Goal: Task Accomplishment & Management: Manage account settings

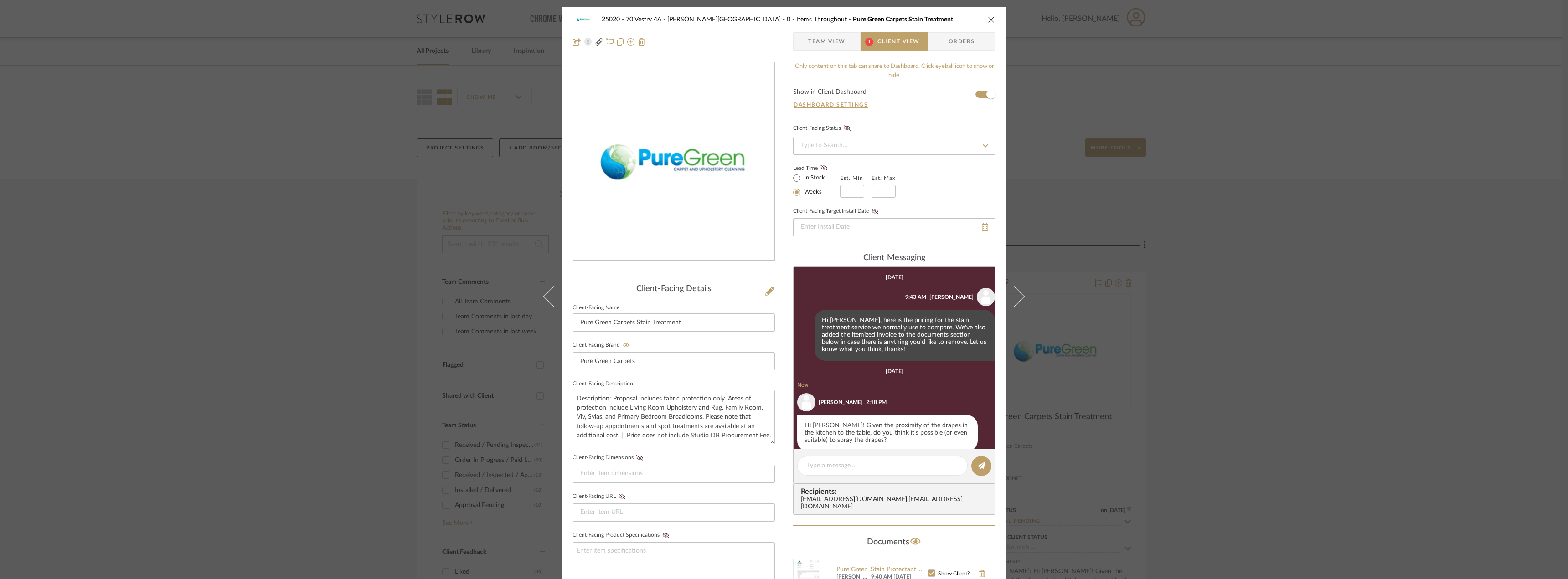
scroll to position [13, 0]
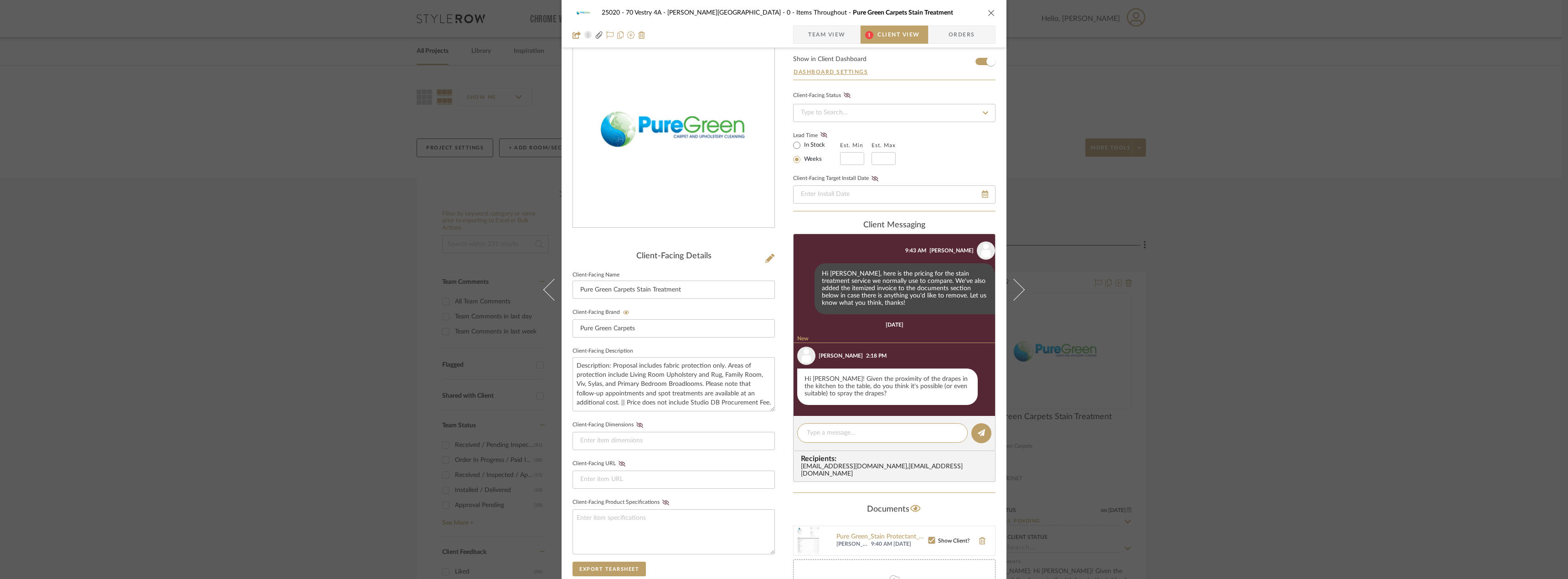
click at [847, 24] on div "25020 - 70 Vestry 4A - [PERSON_NAME] 0 - Items Throughout Pure Green Carpets St…" at bounding box center [784, 24] width 445 height 48
click at [845, 29] on span "Team View" at bounding box center [827, 35] width 66 height 18
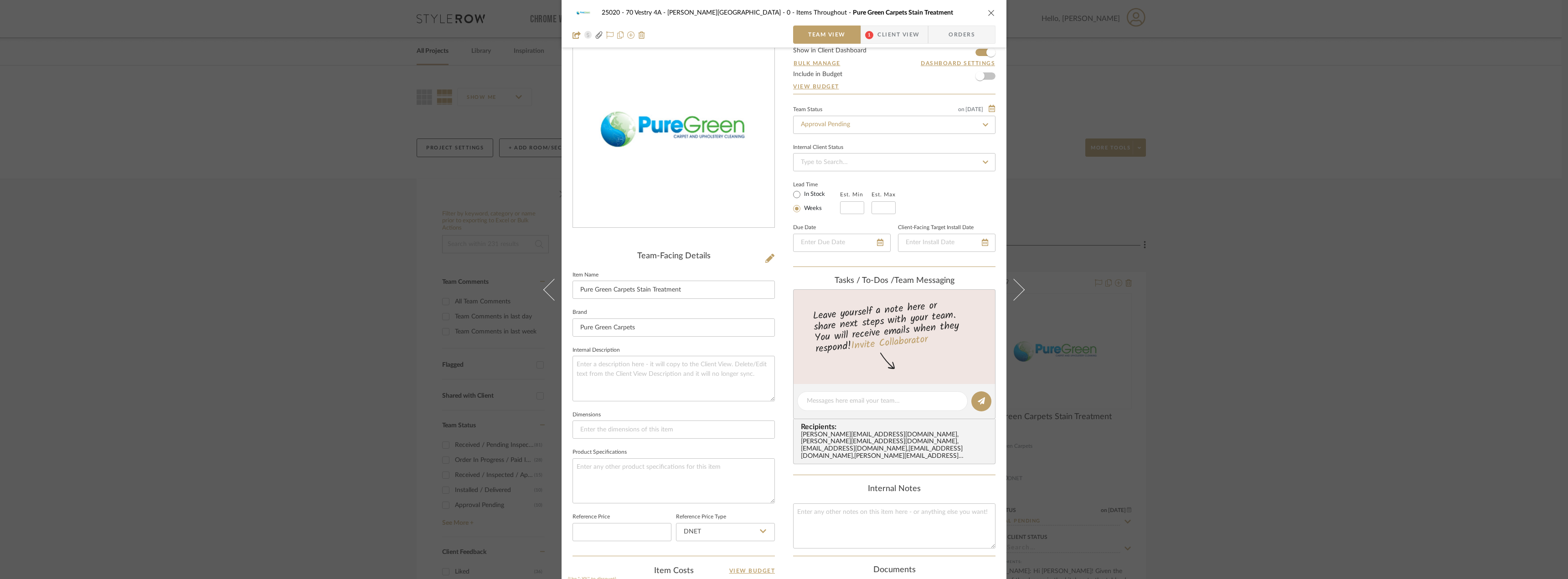
click at [889, 32] on span "Client View" at bounding box center [898, 35] width 42 height 18
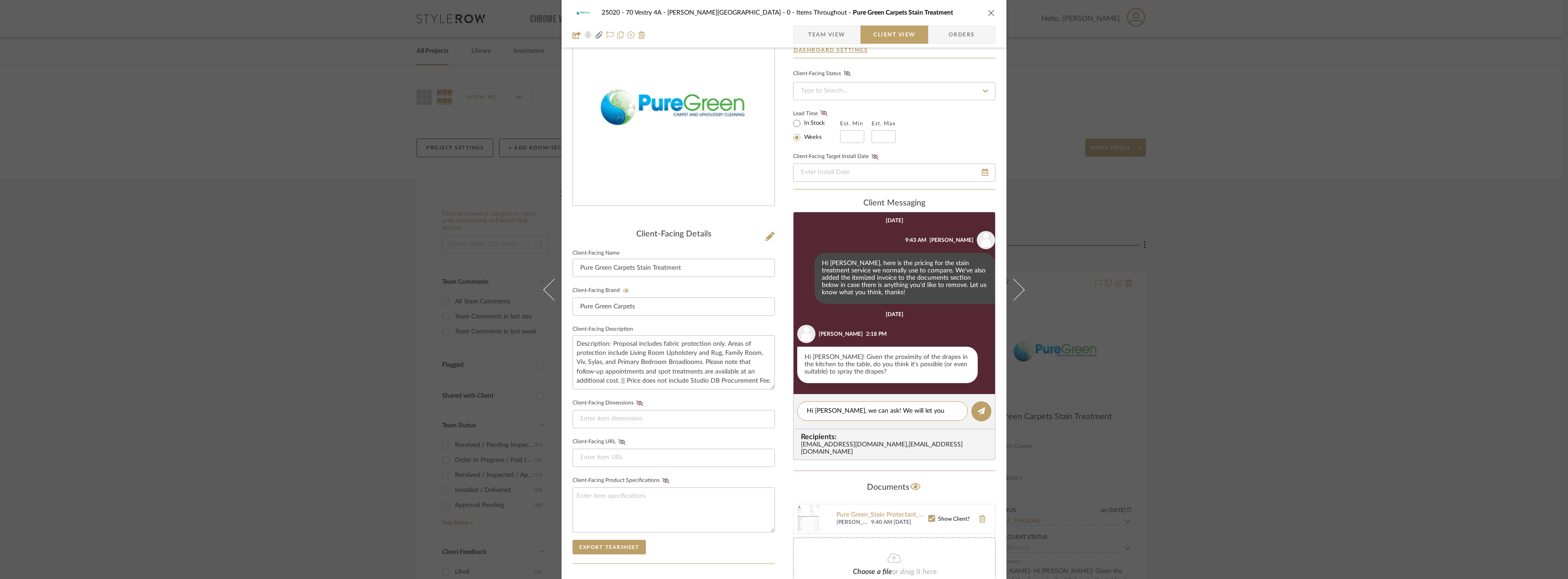
scroll to position [0, 0]
type textarea "Hi [PERSON_NAME], we can ask! We will let you know what they say"
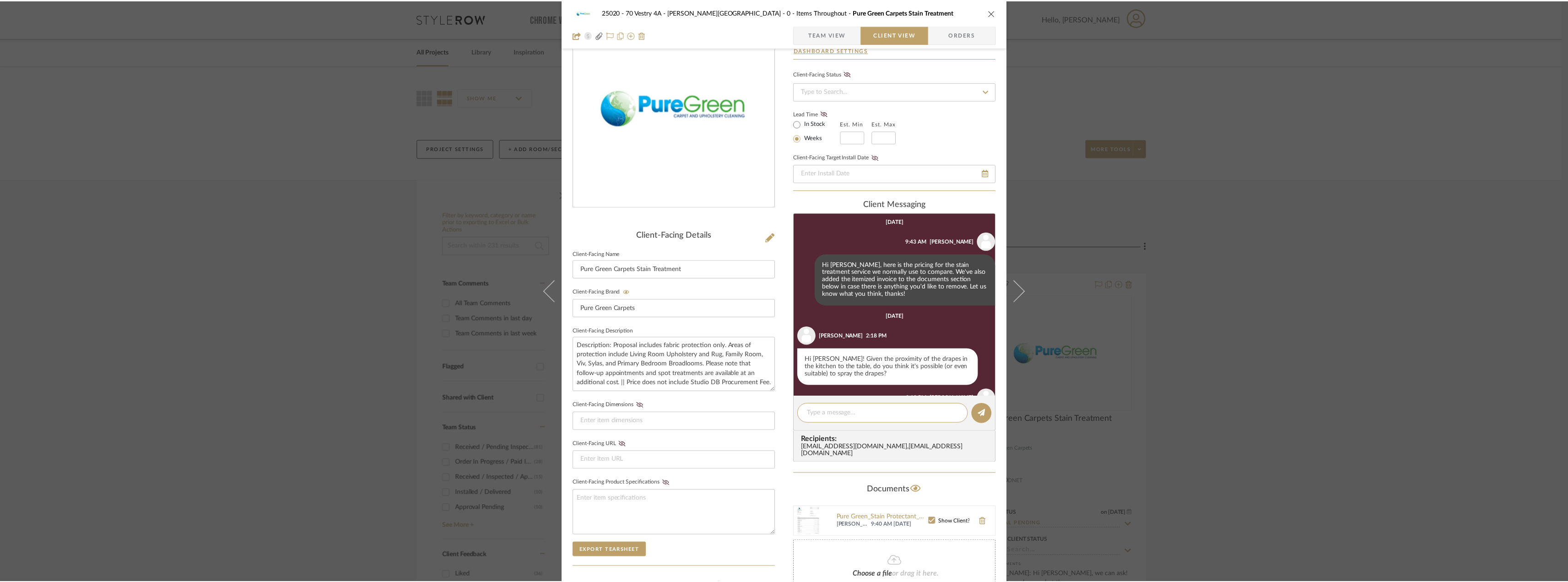
scroll to position [50, 0]
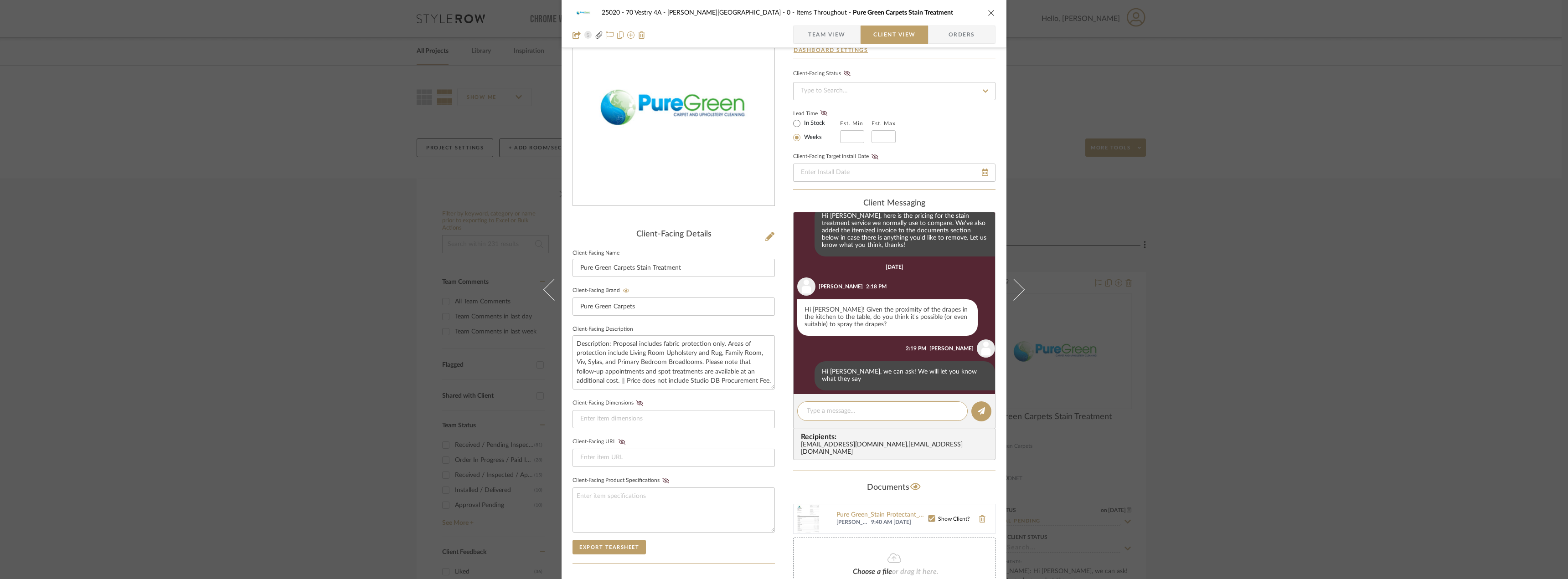
click at [1164, 226] on div "25020 - 70 Vestry 4A - [PERSON_NAME] 0 - Items Throughout Pure Green Carpets St…" at bounding box center [784, 290] width 1568 height 579
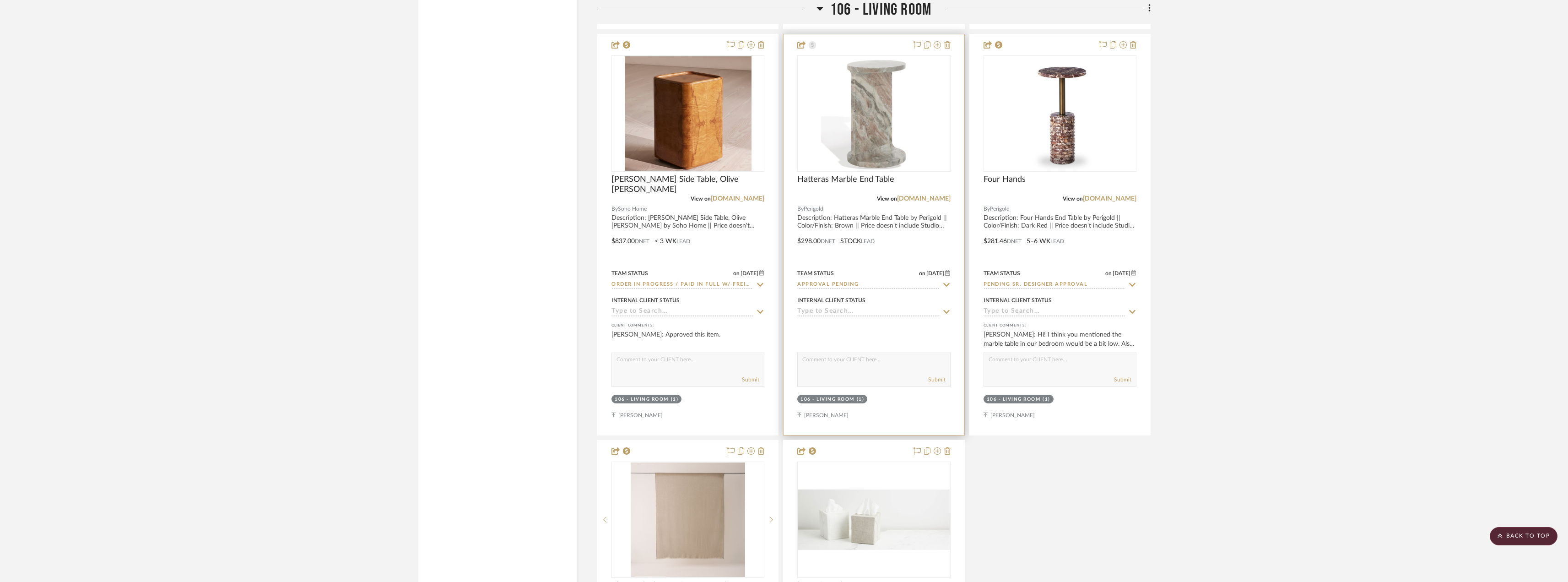
scroll to position [2975, 0]
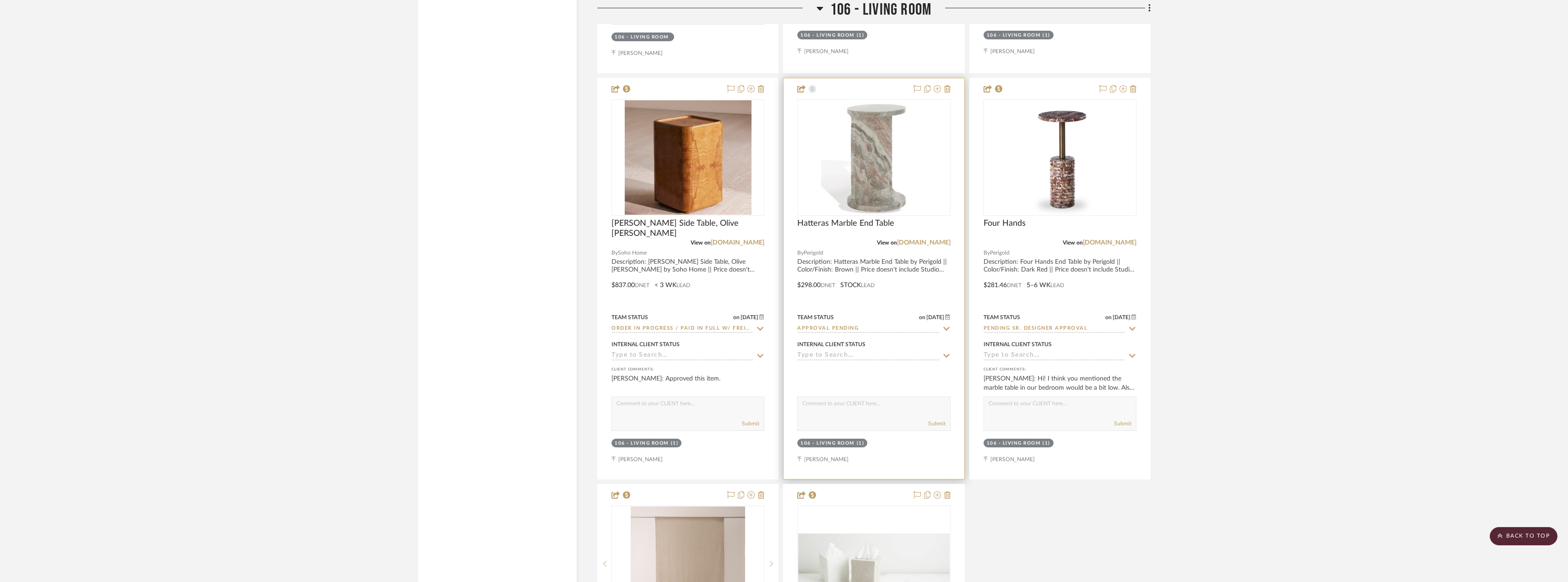
click at [859, 443] on div "(1)" at bounding box center [860, 443] width 8 height 7
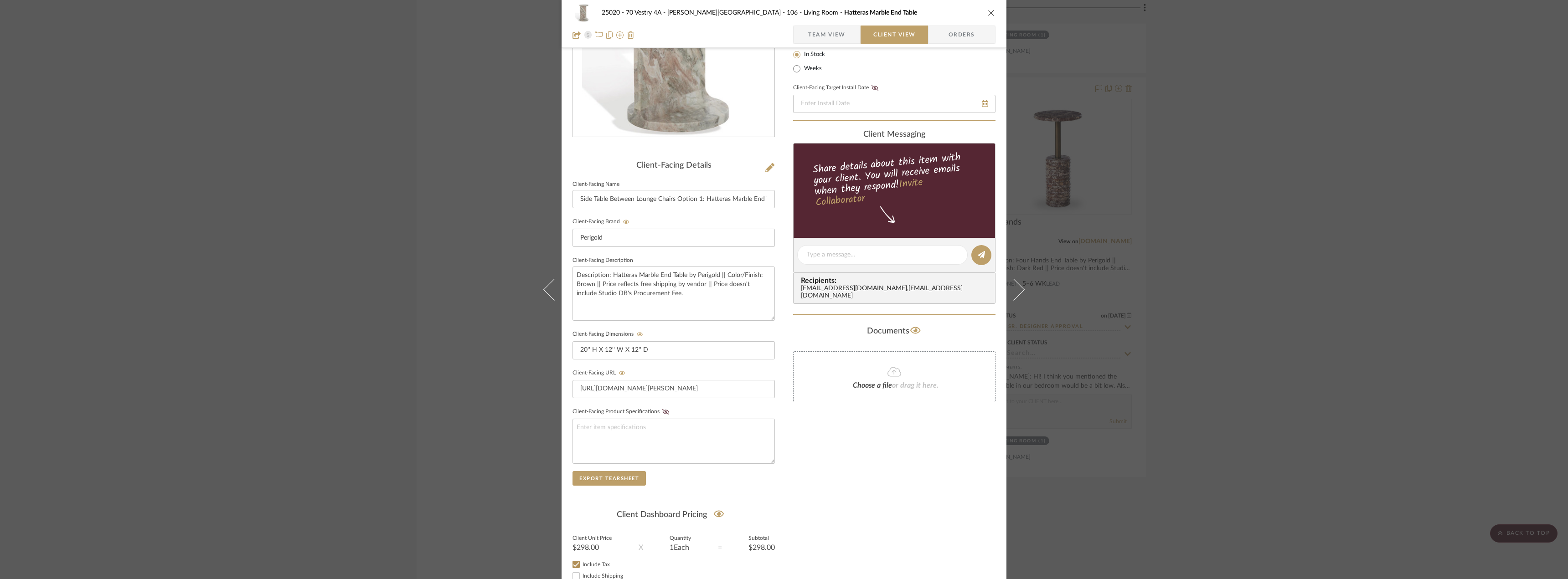
scroll to position [186, 0]
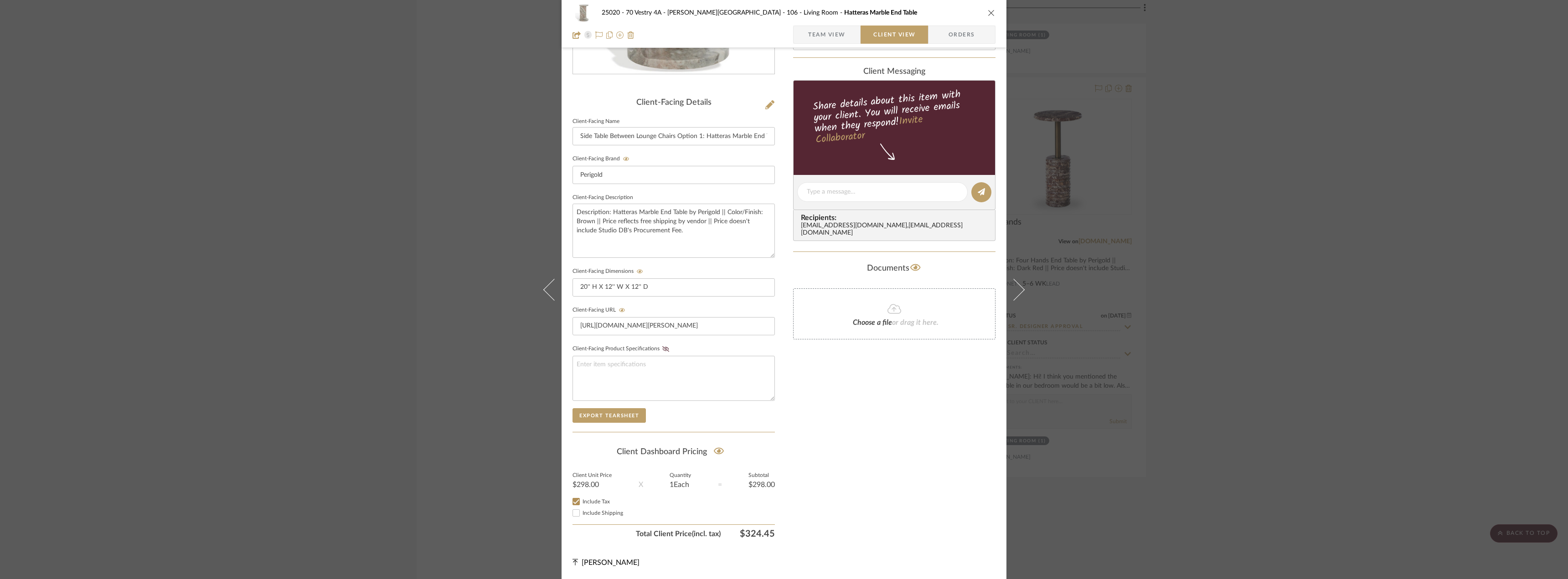
click at [832, 39] on span "Team View" at bounding box center [827, 35] width 37 height 18
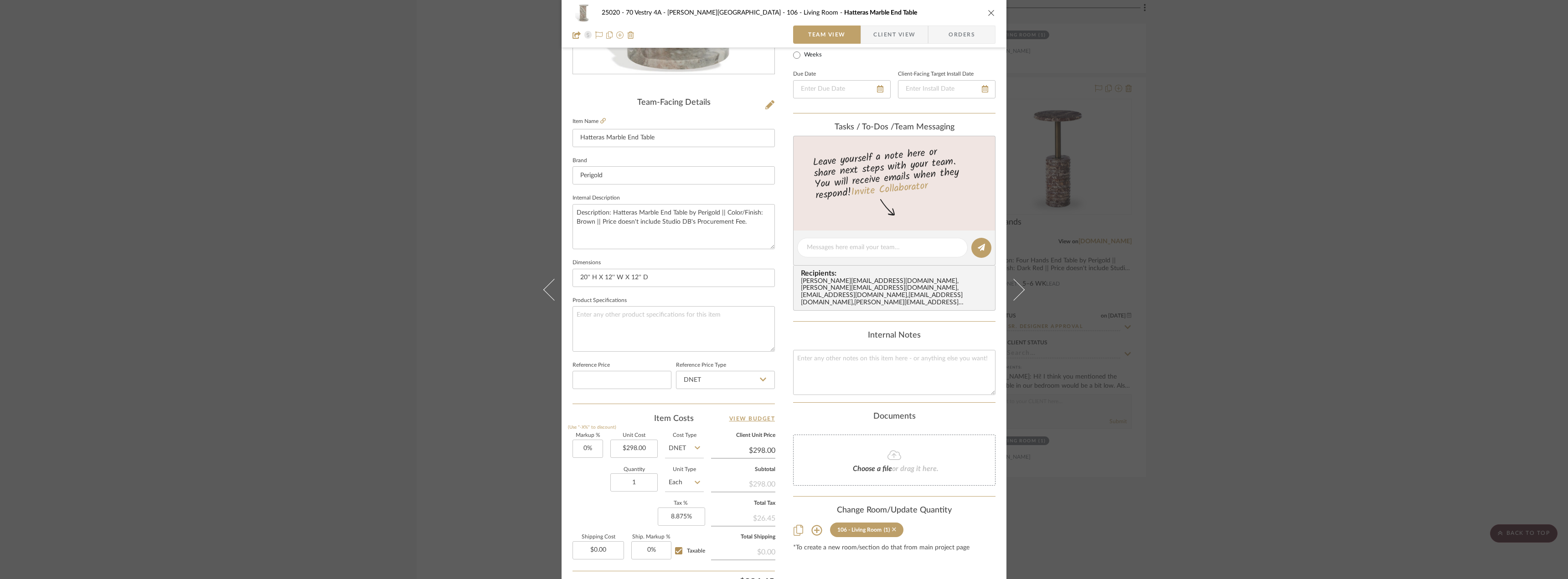
click at [892, 526] on icon at bounding box center [894, 529] width 4 height 6
click at [1295, 202] on div "25020 - 70 Vestry 4A - [PERSON_NAME] 106 - Living Room Hatteras Marble End Tabl…" at bounding box center [784, 290] width 1568 height 579
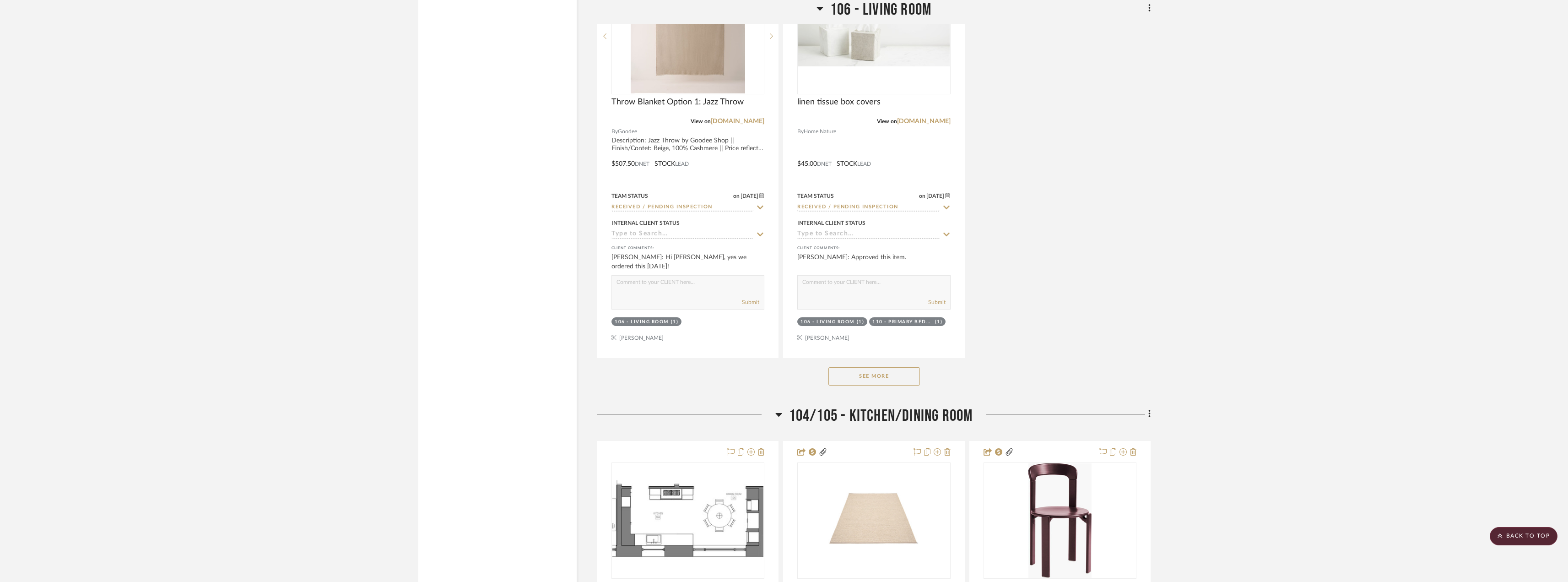
scroll to position [3571, 0]
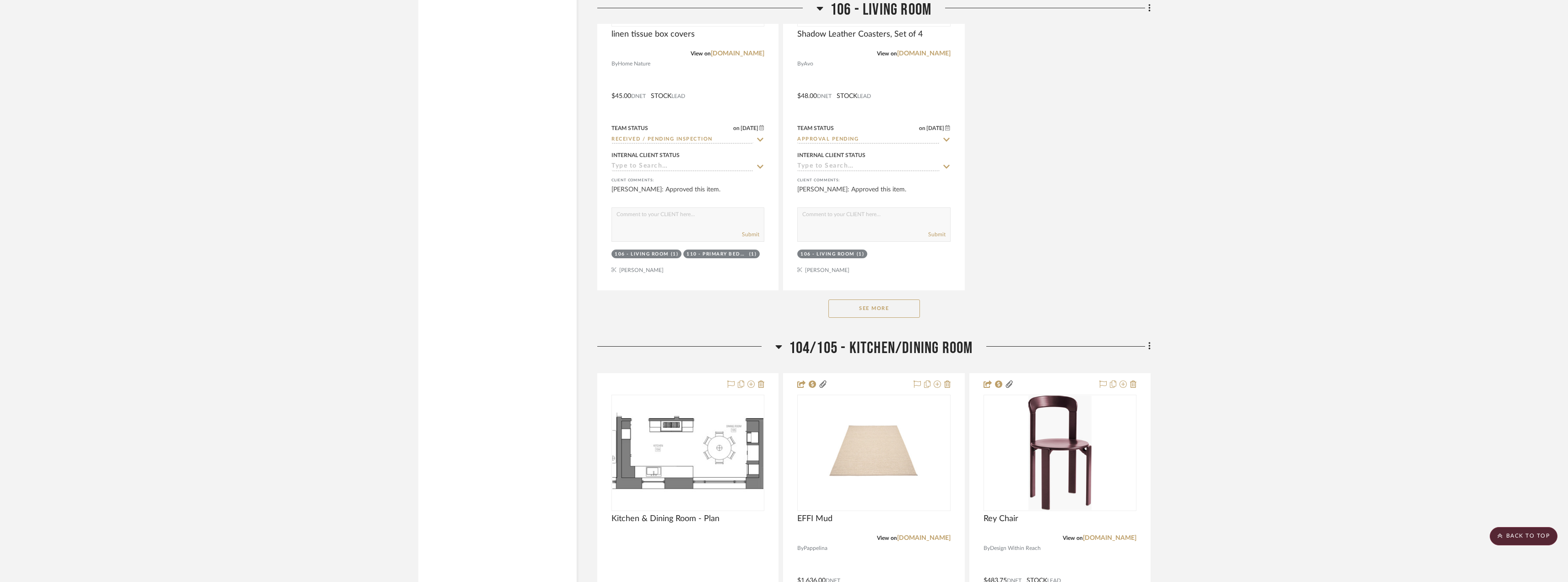
click at [873, 309] on button "See More" at bounding box center [874, 309] width 92 height 18
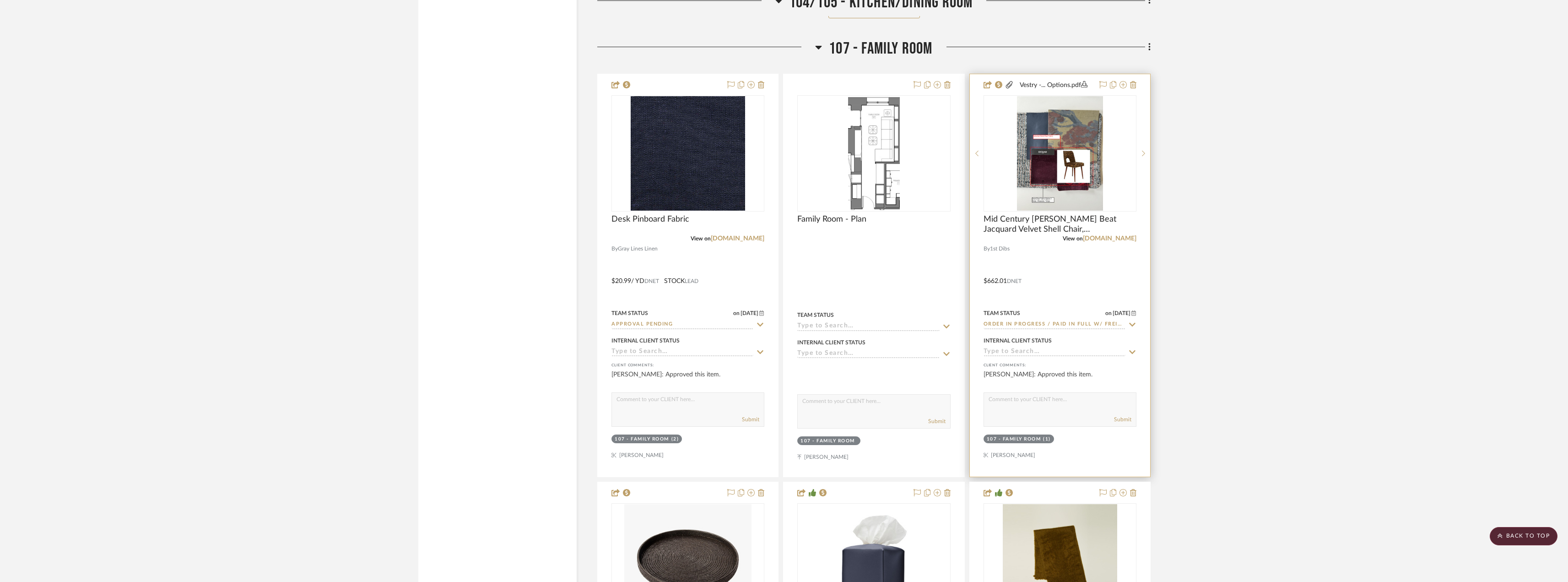
scroll to position [10850, 0]
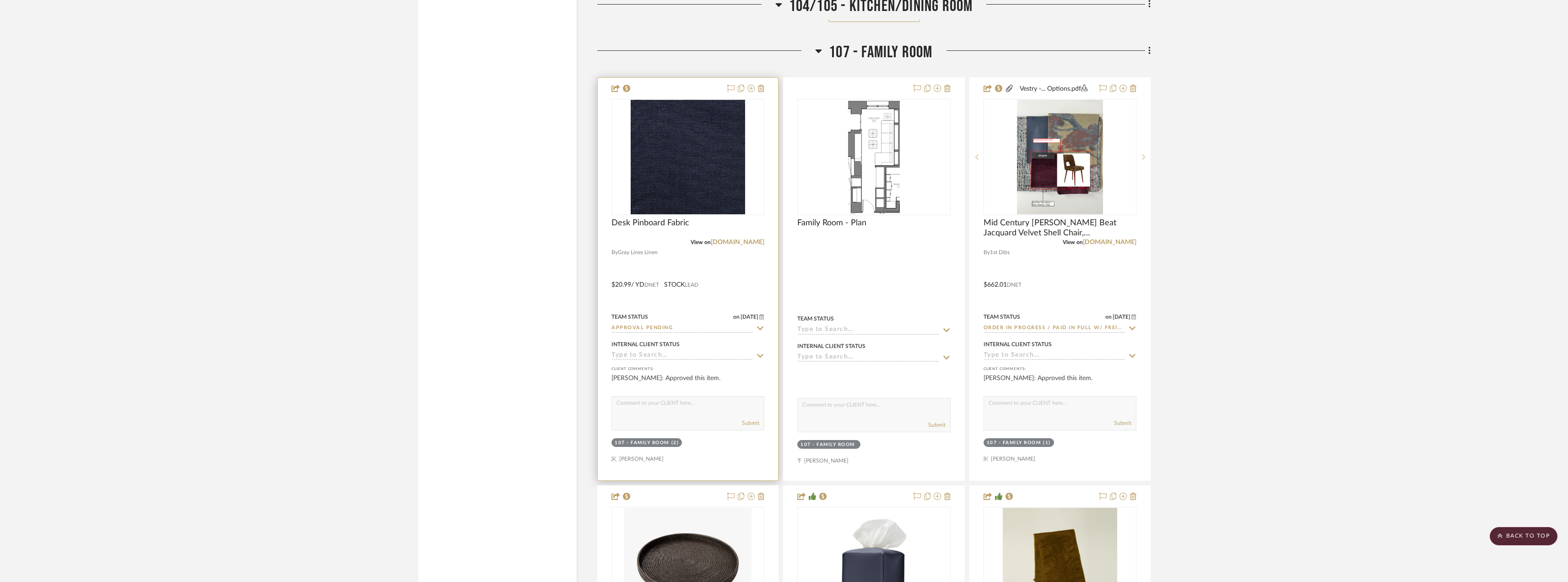
click at [647, 326] on input "Approval Pending" at bounding box center [682, 328] width 142 height 9
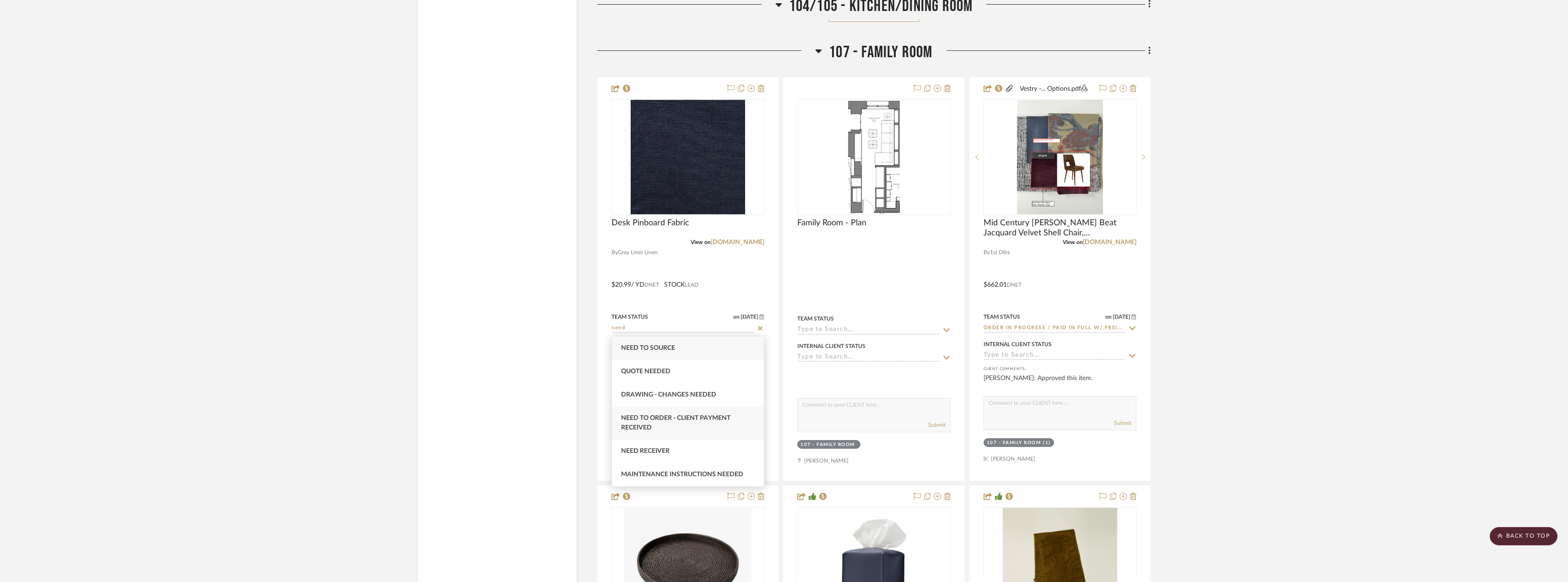
type input "need"
click at [664, 412] on div "Need to Order - Client Payment Received" at bounding box center [687, 423] width 152 height 33
type input "[DATE]"
type input "Need to Order - Client Payment Received"
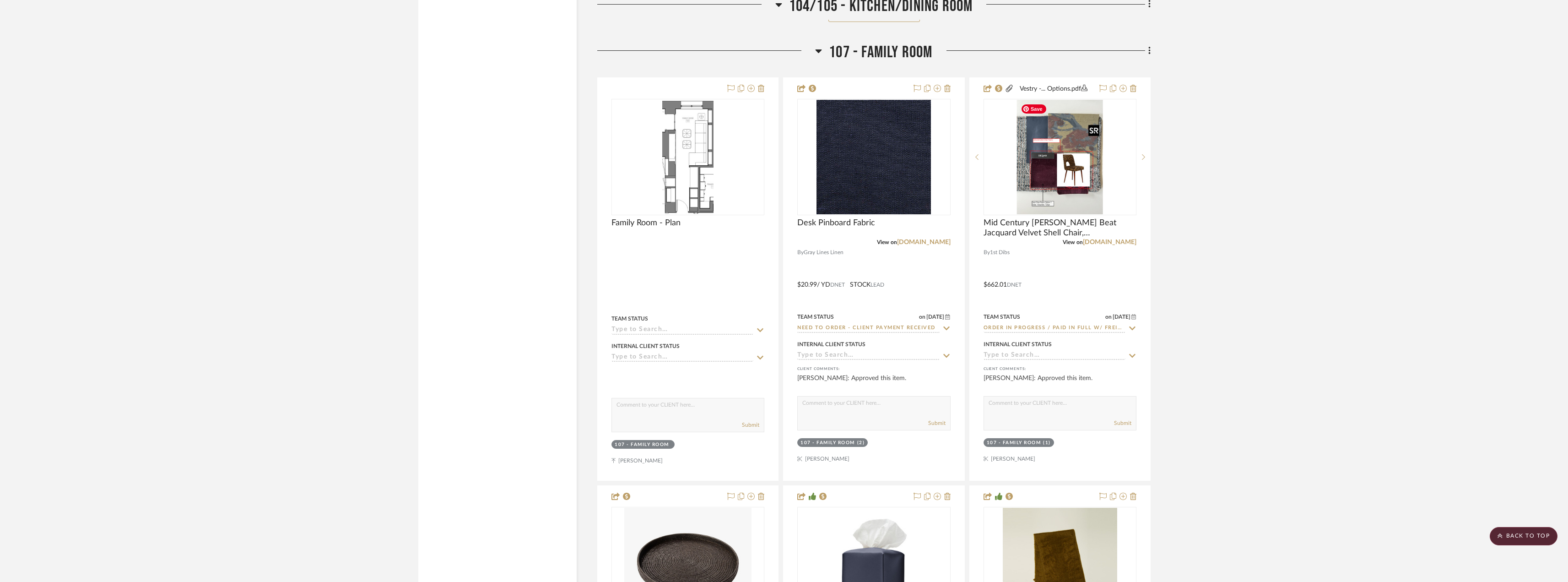
click at [1182, 160] on project-details-page "SHOW ME Project: 25020 - 70 Vestry 4A - [PERSON_NAME] Project Settings + Add Ro…" at bounding box center [784, 177] width 1568 height 21923
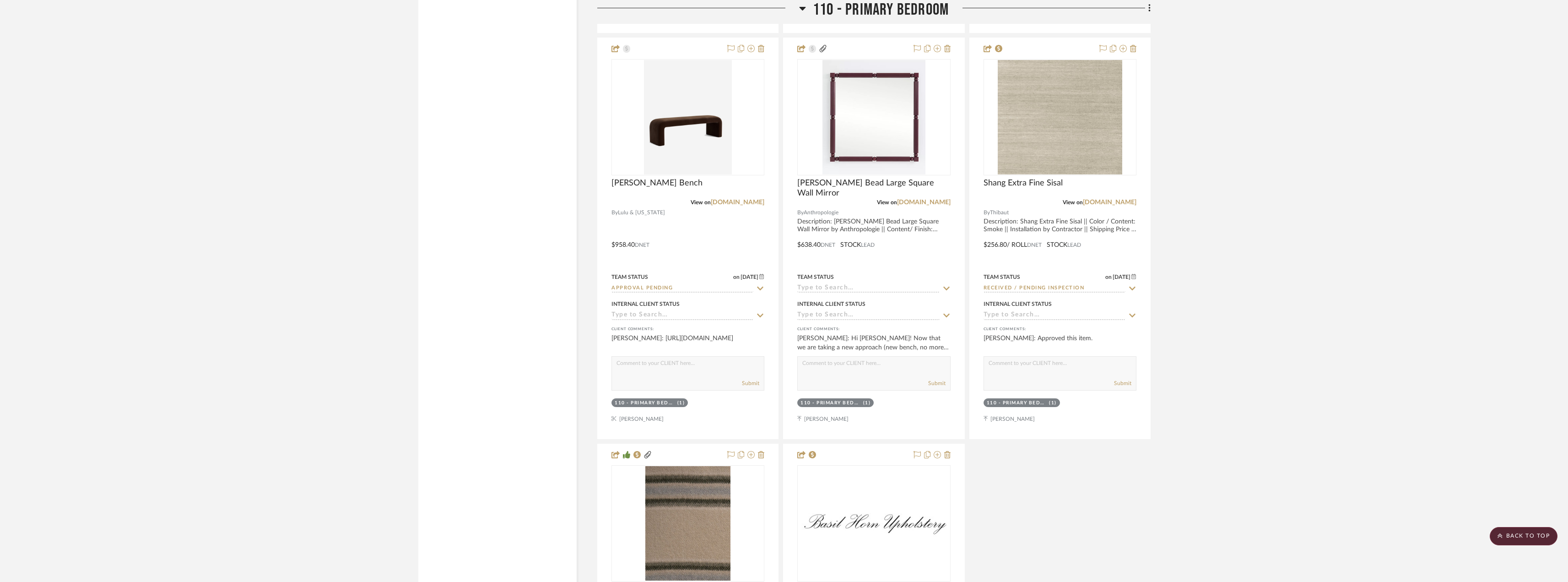
scroll to position [12773, 0]
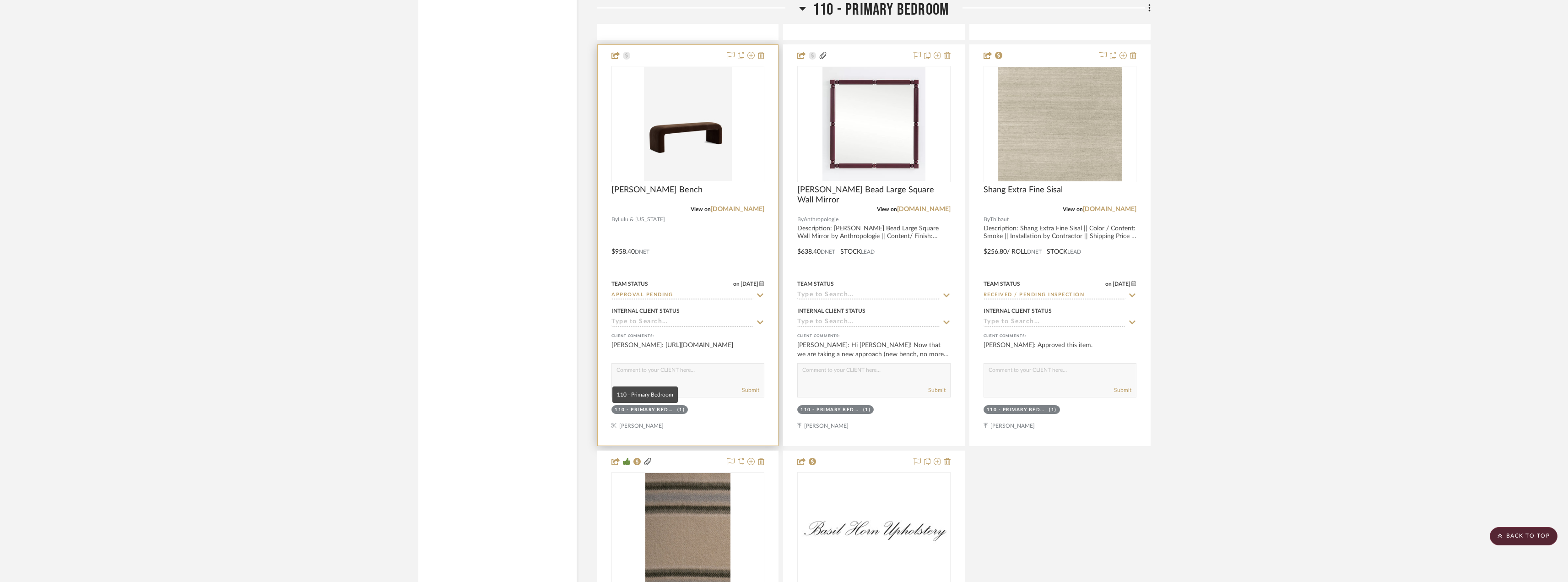
click at [663, 411] on div "110 - Primary Bedroom" at bounding box center [645, 410] width 60 height 7
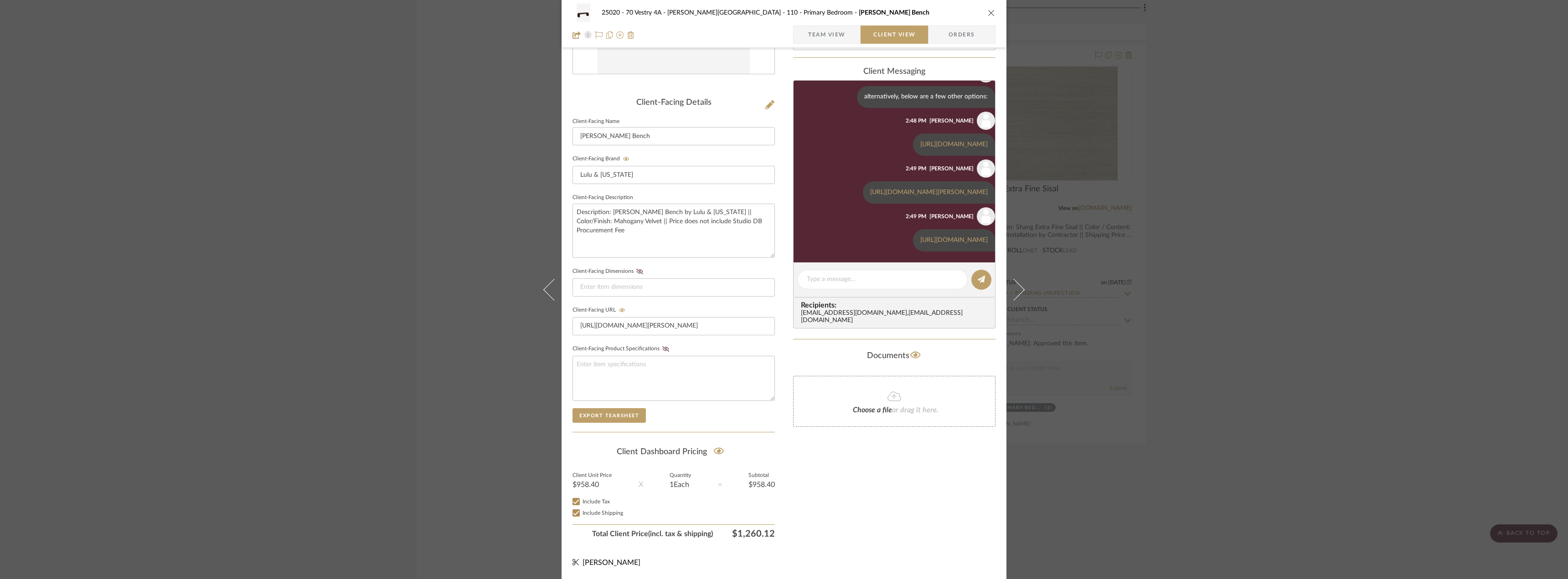
scroll to position [4, 0]
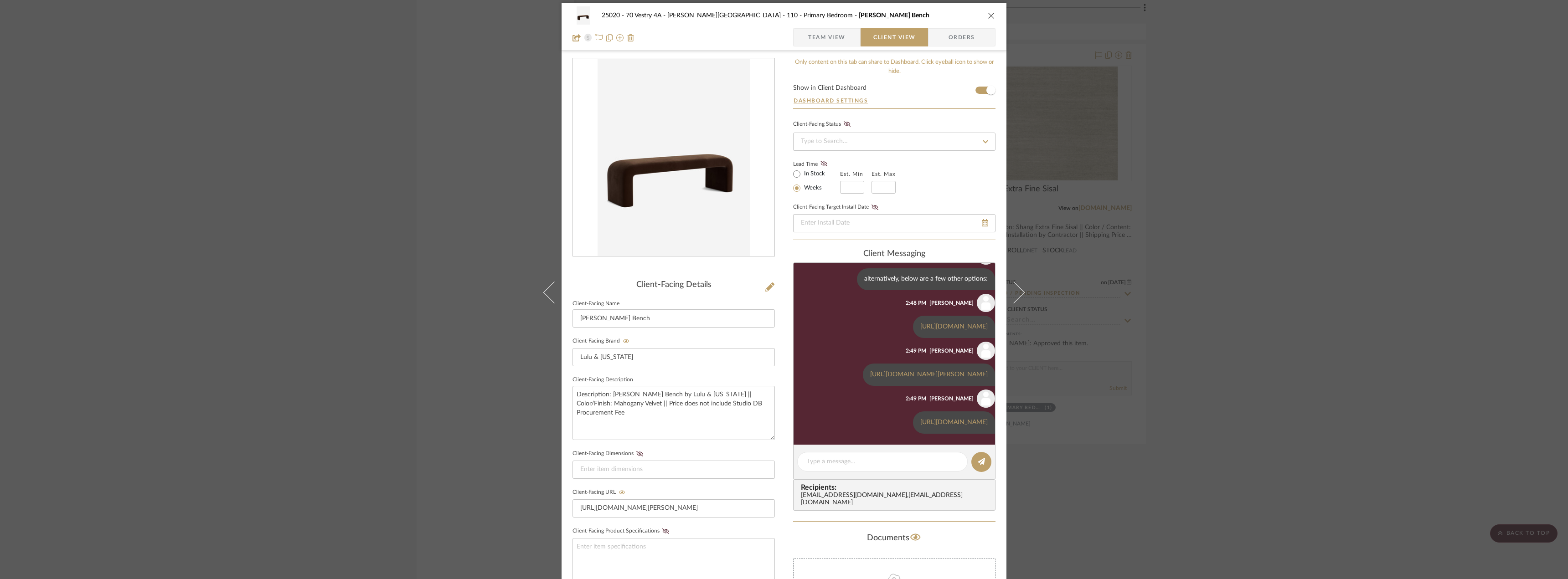
click at [811, 39] on span "Team View" at bounding box center [827, 37] width 37 height 18
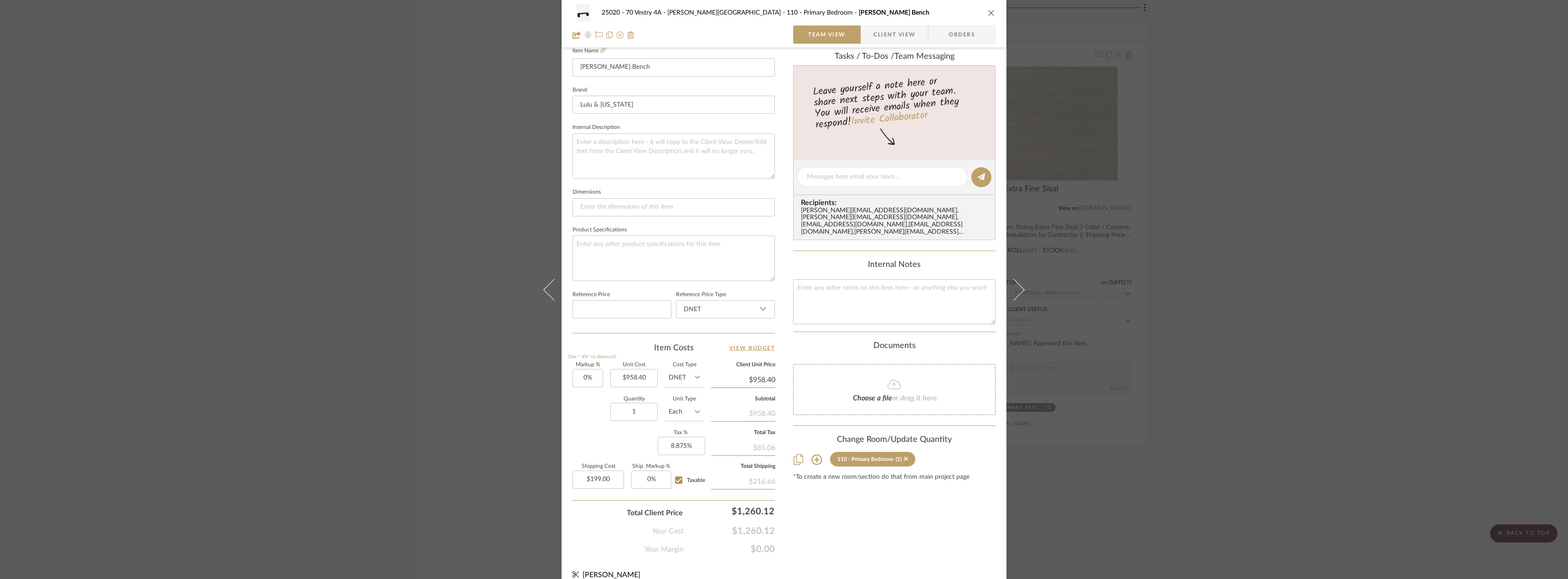
scroll to position [269, 0]
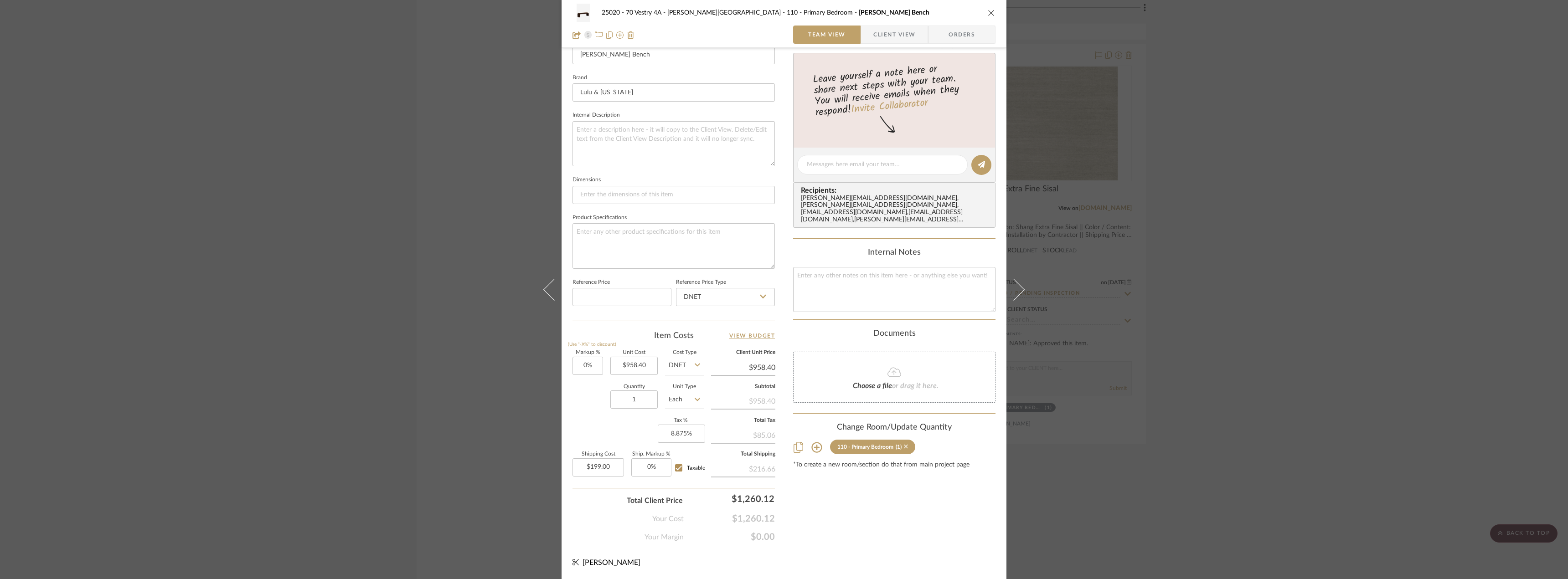
click at [905, 443] on icon at bounding box center [906, 446] width 4 height 6
click at [1314, 285] on div "25020 - 70 Vestry 4A - [PERSON_NAME] 110 - Primary Bedroom [PERSON_NAME] Bench …" at bounding box center [784, 290] width 1568 height 579
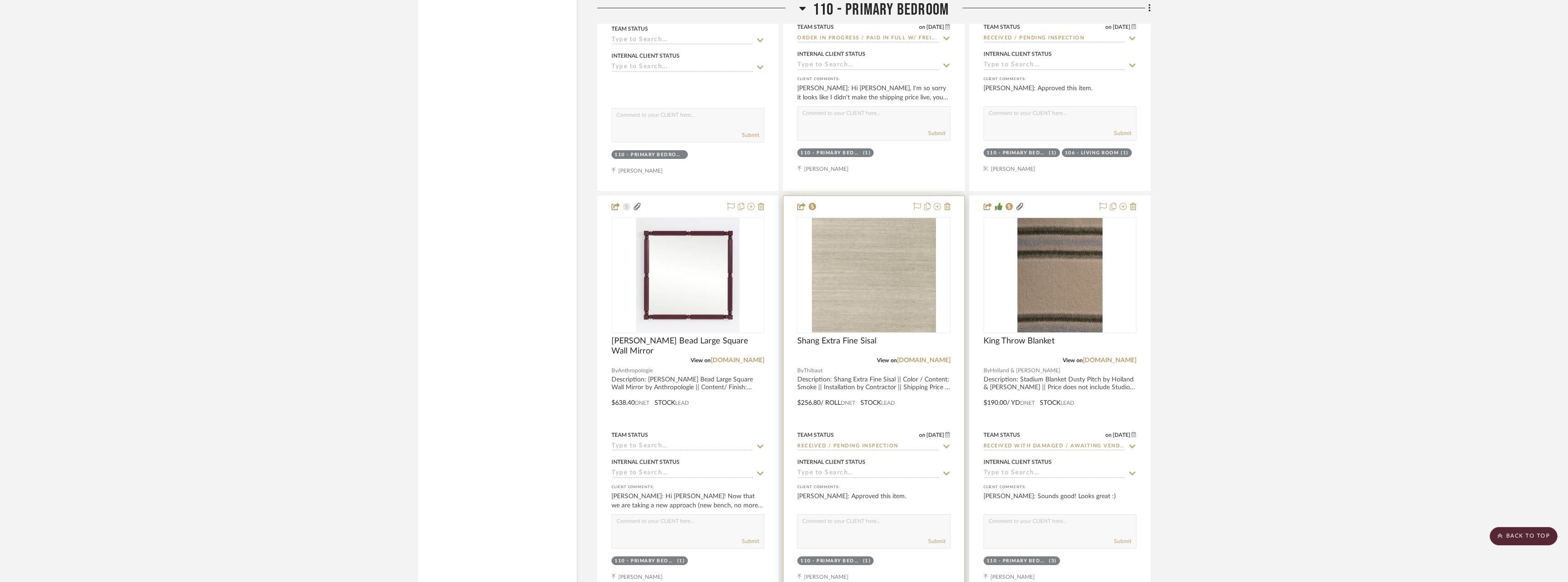
scroll to position [12681, 0]
